Goal: Task Accomplishment & Management: Manage account settings

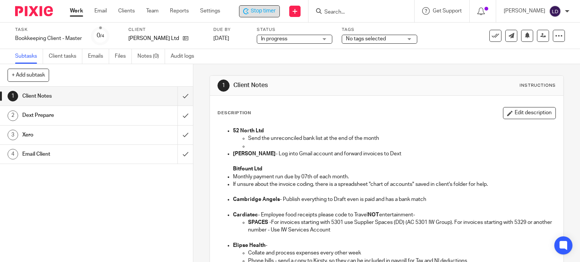
drag, startPoint x: 0, startPoint y: 0, endPoint x: 262, endPoint y: 11, distance: 262.6
click at [262, 11] on span "Stop timer" at bounding box center [263, 11] width 25 height 8
drag, startPoint x: 177, startPoint y: 98, endPoint x: 177, endPoint y: 104, distance: 6.0
click at [177, 98] on input "submit" at bounding box center [96, 96] width 193 height 19
click at [175, 120] on input "submit" at bounding box center [96, 115] width 193 height 19
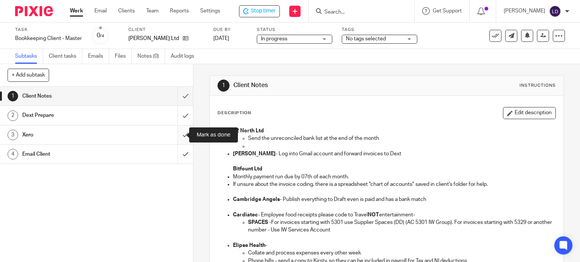
click at [175, 138] on input "submit" at bounding box center [96, 135] width 193 height 19
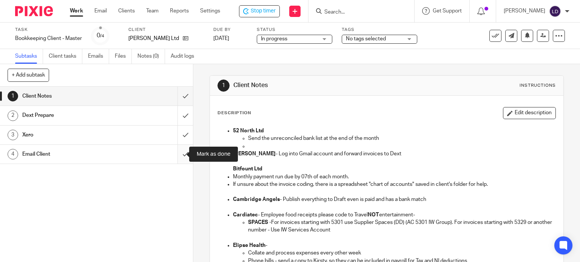
click at [175, 154] on input "submit" at bounding box center [96, 154] width 193 height 19
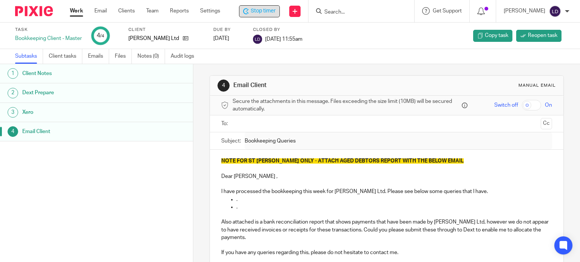
click at [261, 9] on span "Stop timer" at bounding box center [263, 11] width 25 height 8
click at [84, 11] on ul "Work Email Clients Team Reports Settings" at bounding box center [151, 11] width 162 height 8
click at [81, 11] on link "Work" at bounding box center [76, 11] width 13 height 8
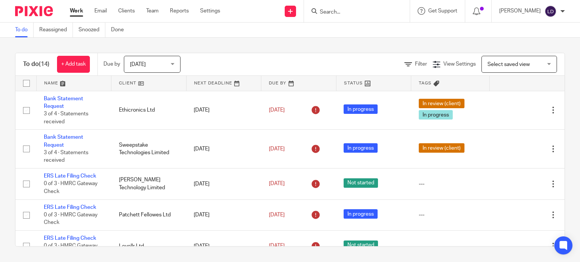
click at [146, 84] on link at bounding box center [148, 83] width 75 height 15
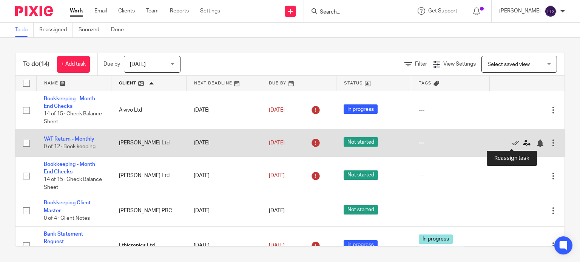
click at [523, 143] on icon at bounding box center [527, 144] width 8 height 8
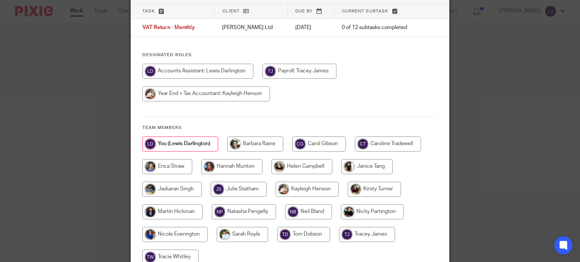
scroll to position [63, 0]
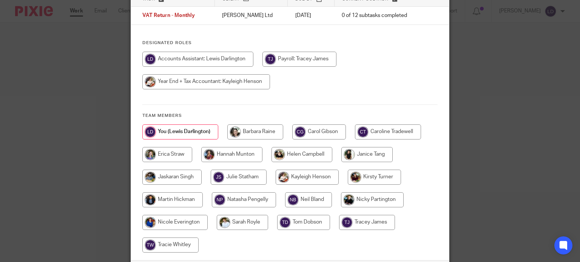
click at [231, 196] on input "radio" at bounding box center [244, 200] width 64 height 15
radio input "true"
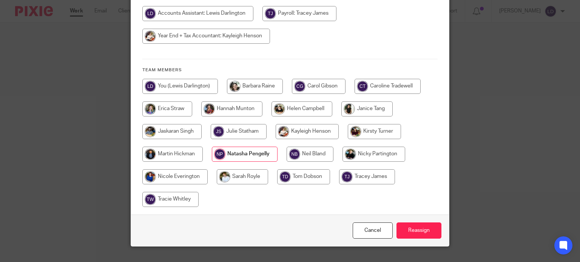
scroll to position [122, 0]
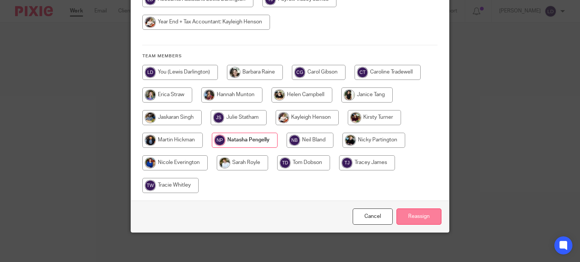
click at [412, 216] on input "Reassign" at bounding box center [418, 217] width 45 height 16
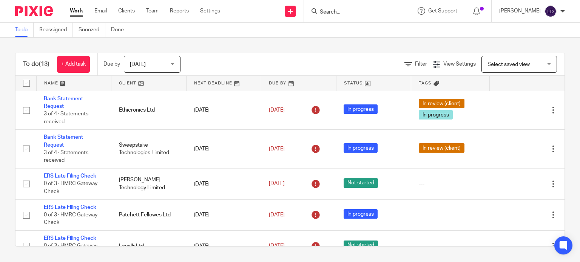
click at [160, 81] on link at bounding box center [148, 83] width 75 height 15
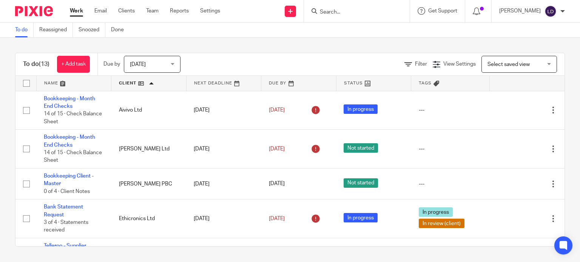
click at [363, 10] on input "Search" at bounding box center [353, 12] width 68 height 7
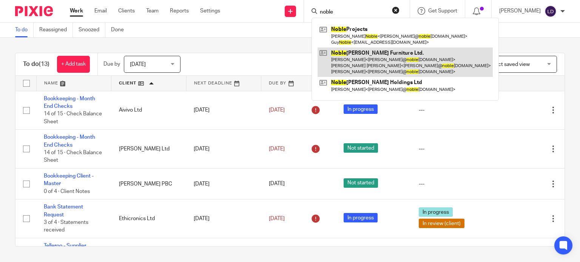
type input "noble"
click at [389, 55] on link at bounding box center [405, 63] width 175 height 30
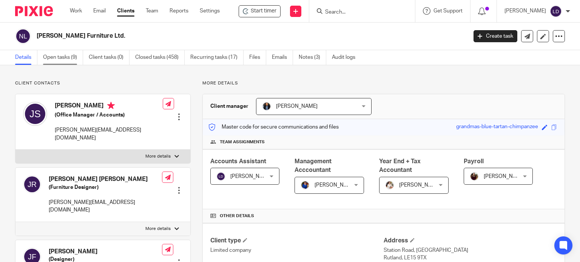
click at [50, 60] on link "Open tasks (9)" at bounding box center [63, 57] width 40 height 15
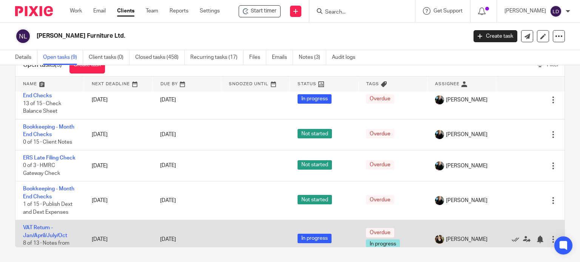
scroll to position [22, 0]
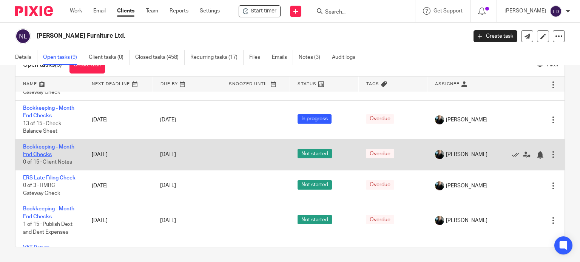
click at [50, 156] on link "Bookkeeping - Month End Checks" at bounding box center [48, 151] width 51 height 13
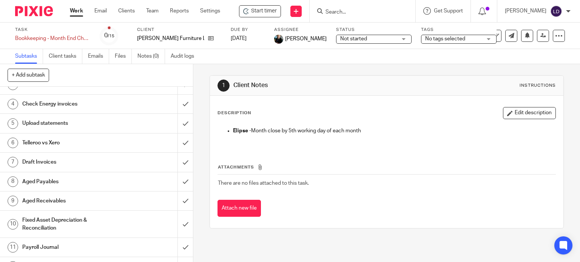
scroll to position [63, 0]
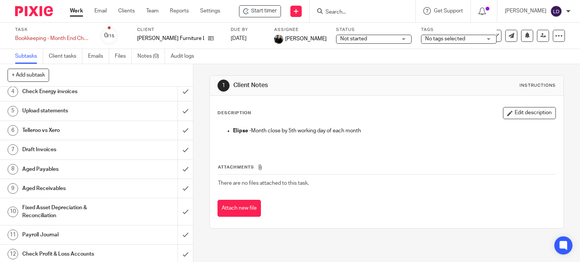
click at [88, 230] on h1 "Payroll Journal" at bounding box center [71, 235] width 99 height 11
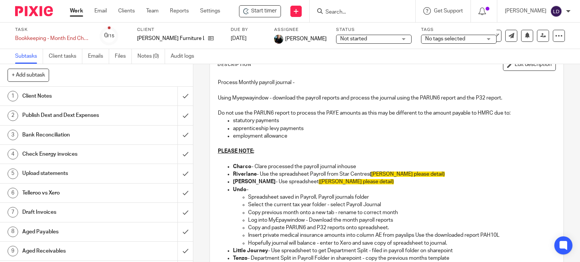
scroll to position [63, 0]
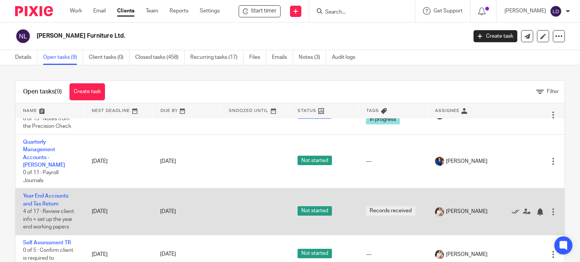
scroll to position [211, 0]
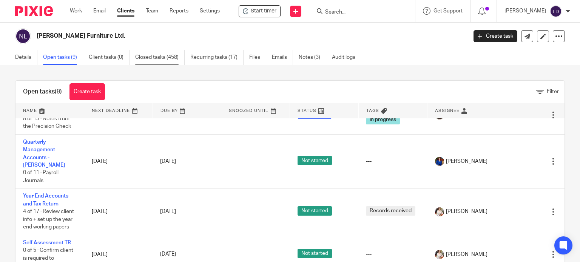
click at [170, 59] on link "Closed tasks (458)" at bounding box center [159, 57] width 49 height 15
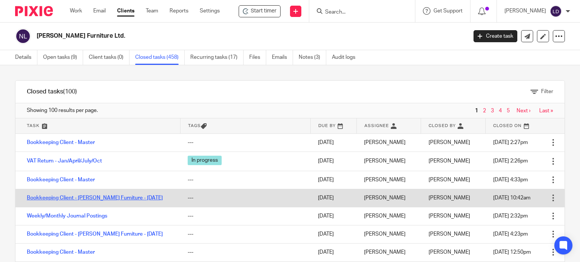
click at [130, 199] on link "Bookkeeping Client - [PERSON_NAME] Furniture - [DATE]" at bounding box center [95, 198] width 136 height 5
